Goal: Task Accomplishment & Management: Manage account settings

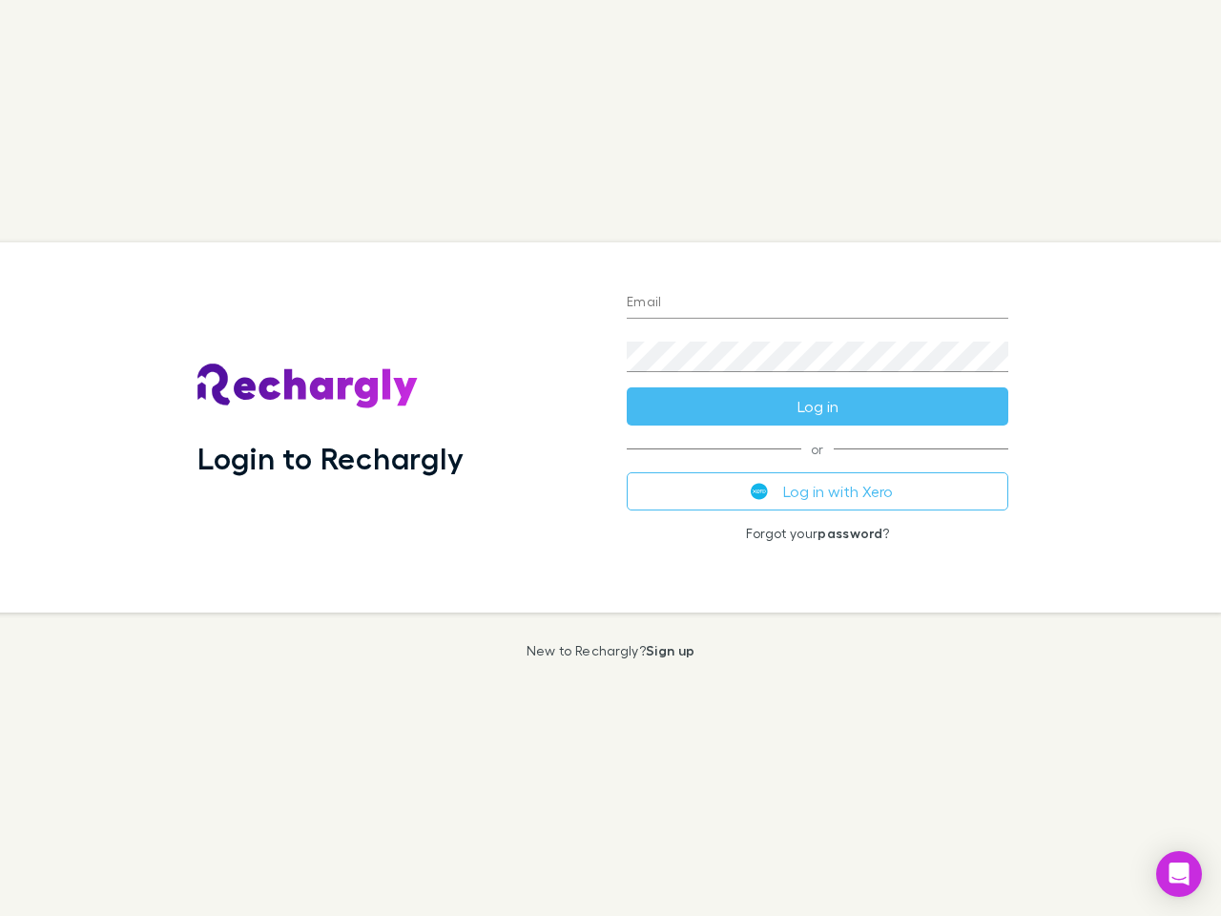
click at [610, 458] on div "Login to Rechargly" at bounding box center [396, 427] width 429 height 370
click at [817, 303] on input "Email" at bounding box center [817, 303] width 381 height 31
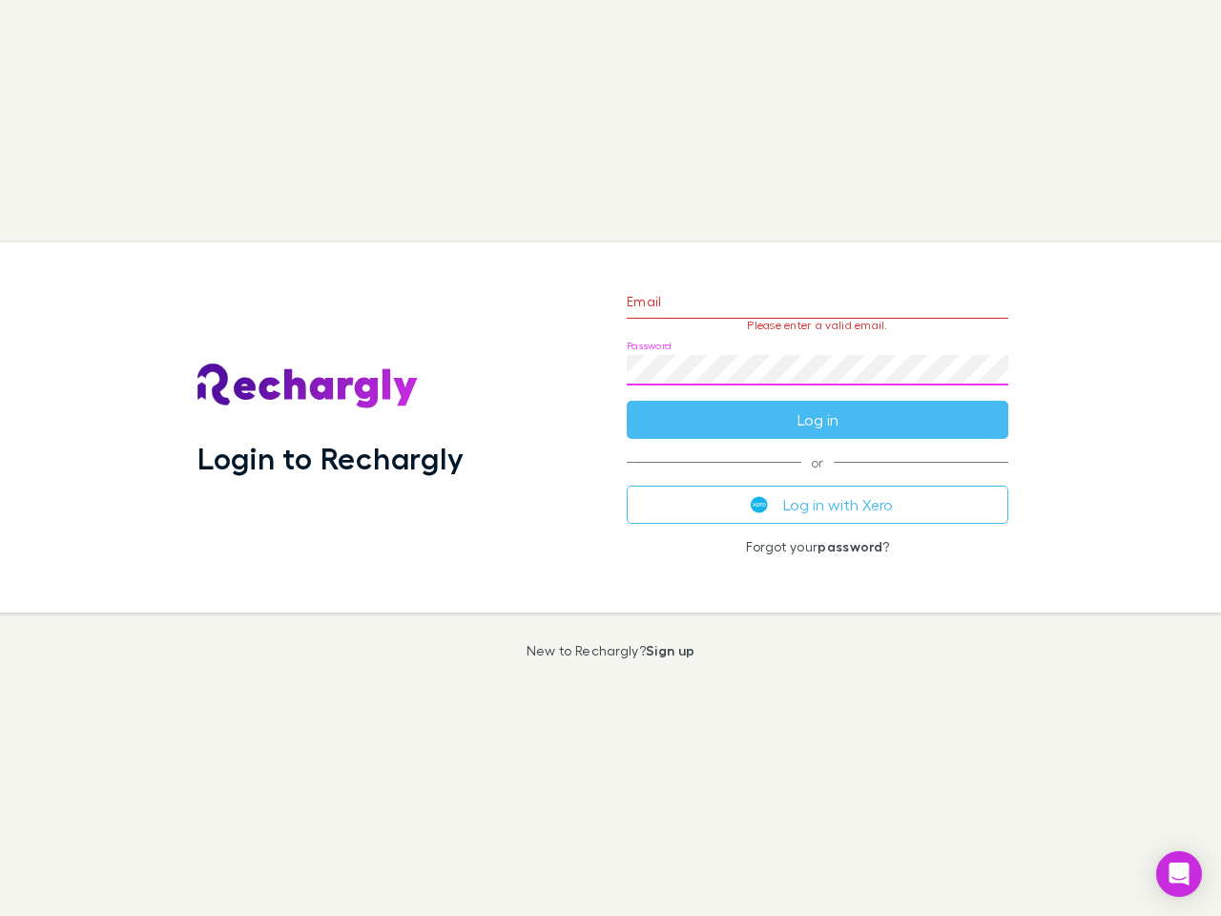
click at [817, 406] on form "Email Please enter a valid email. Password Log in" at bounding box center [817, 356] width 381 height 166
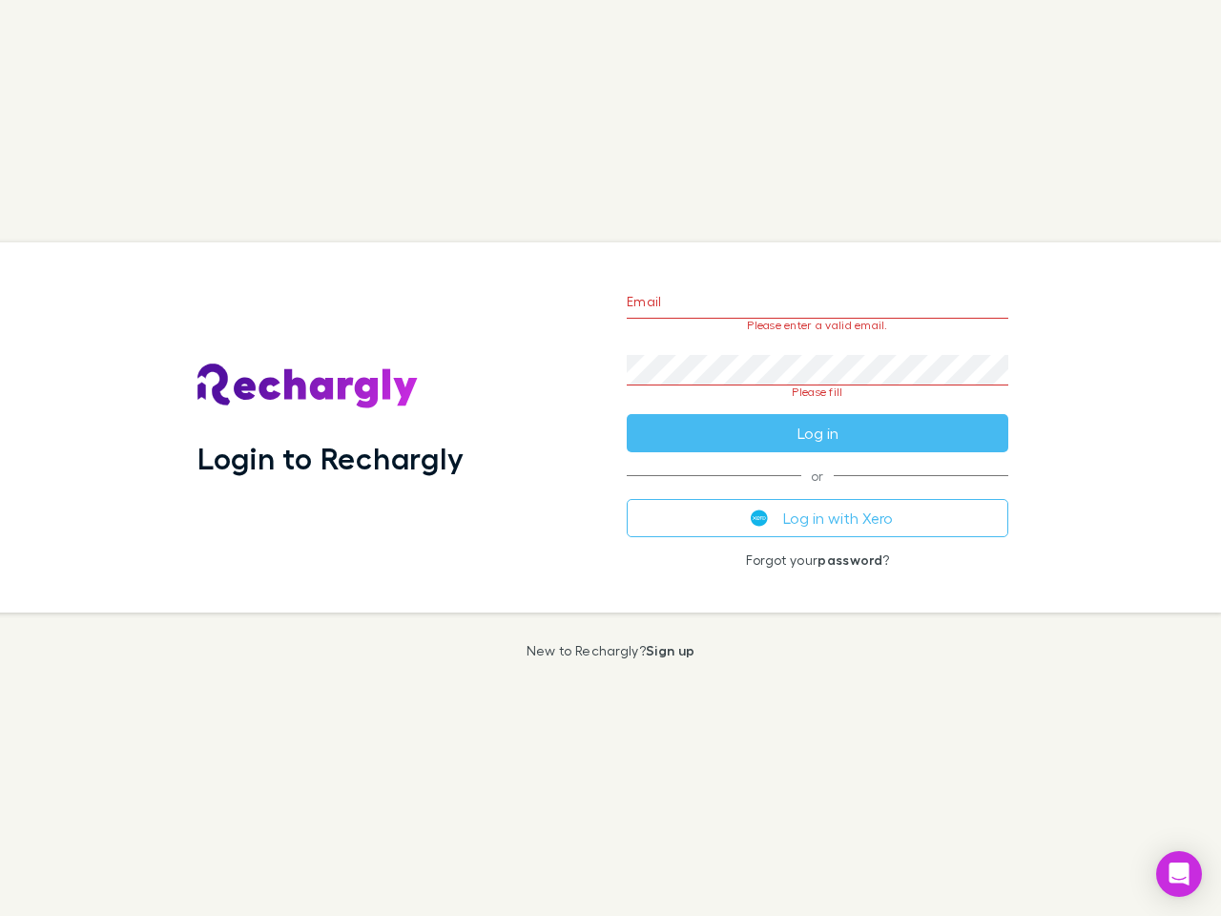
click at [817, 491] on div "Email Please enter a valid email. Password Please fill Log in or Log in with Xe…" at bounding box center [817, 427] width 412 height 370
click at [1179, 874] on icon "Open Intercom Messenger" at bounding box center [1179, 873] width 20 height 23
